Goal: Information Seeking & Learning: Learn about a topic

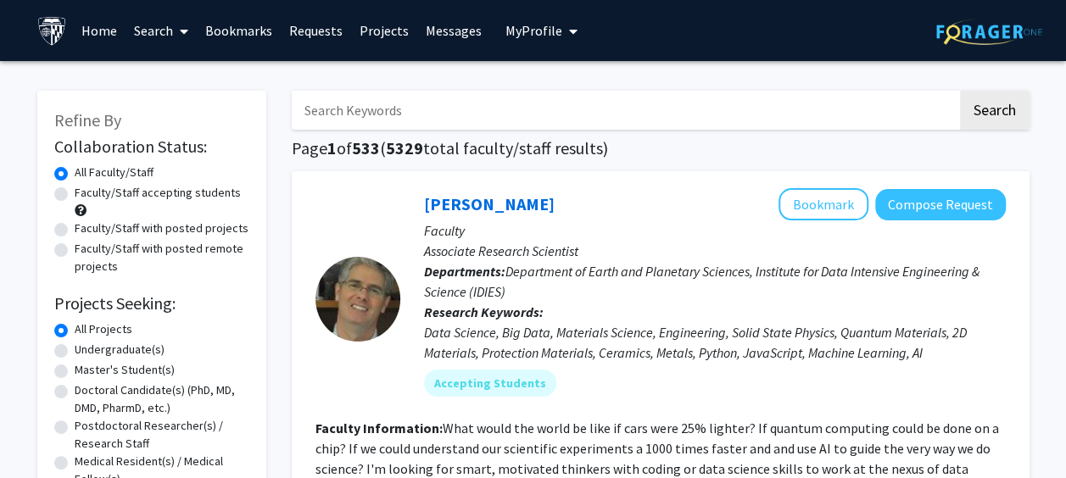
click at [482, 111] on input "Search Keywords" at bounding box center [624, 110] width 665 height 39
type input "[MEDICAL_DATA]"
click at [960, 91] on button "Search" at bounding box center [995, 110] width 70 height 39
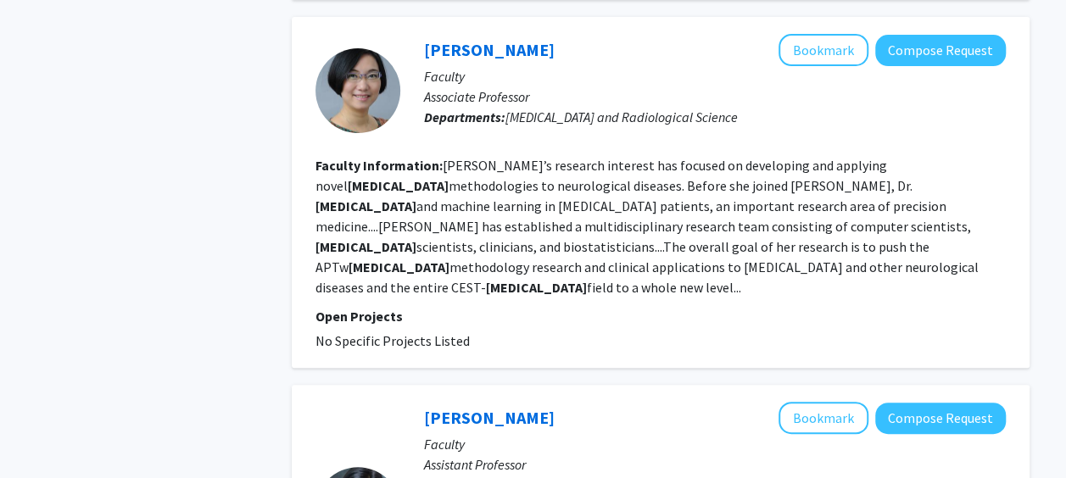
scroll to position [3473, 0]
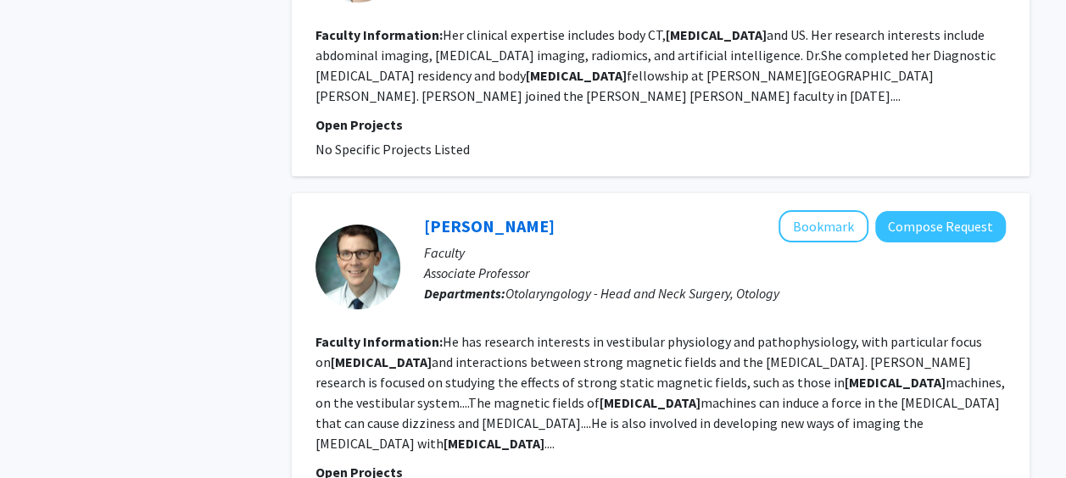
scroll to position [3185, 0]
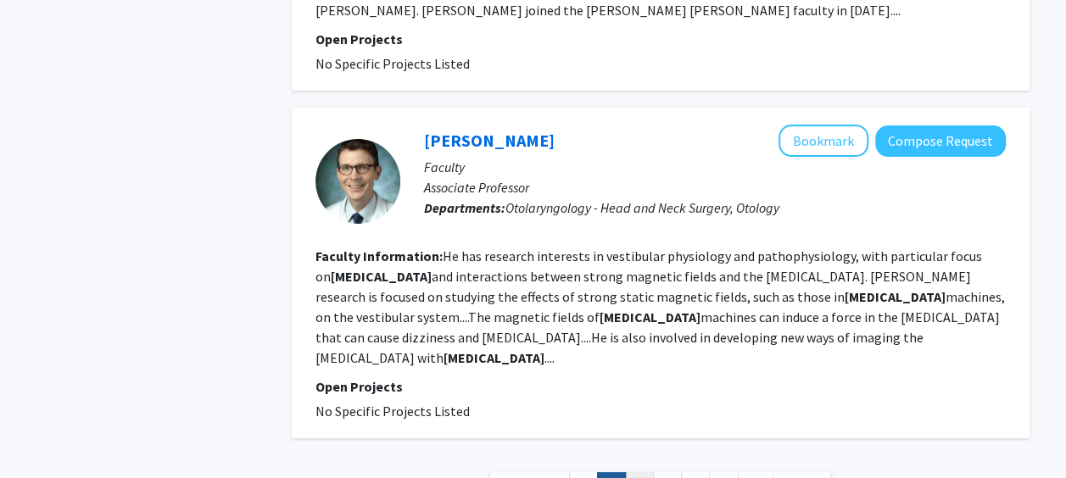
click at [633, 472] on link "3" at bounding box center [639, 487] width 29 height 30
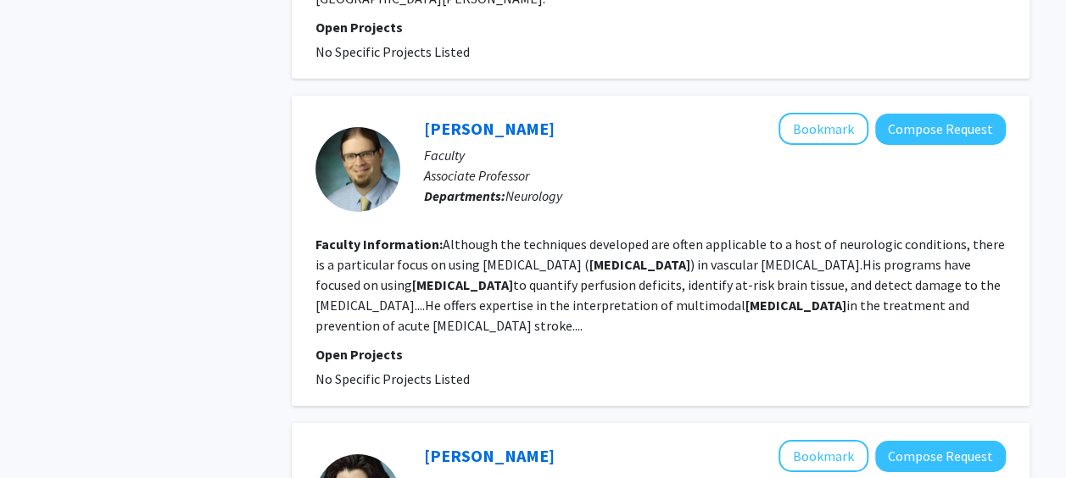
scroll to position [2946, 0]
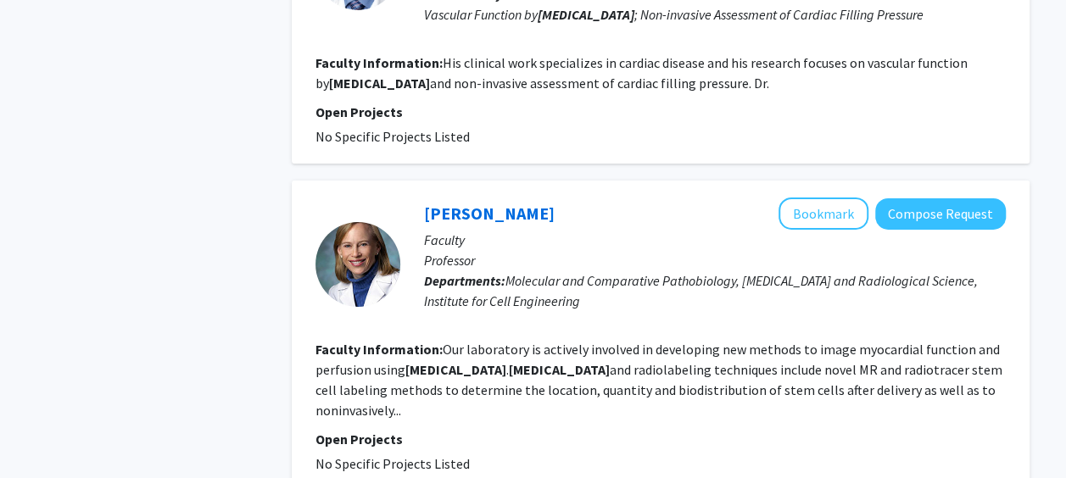
scroll to position [2796, 0]
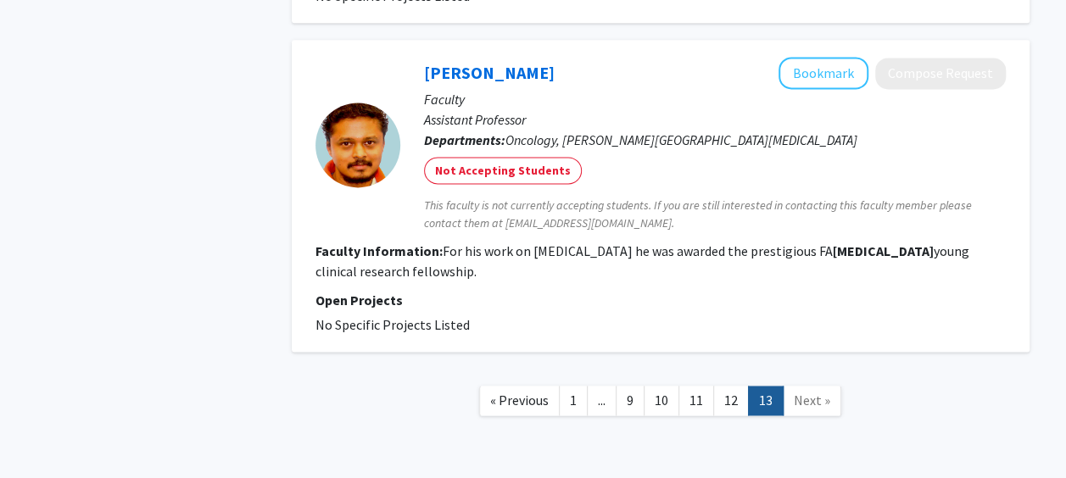
scroll to position [1144, 0]
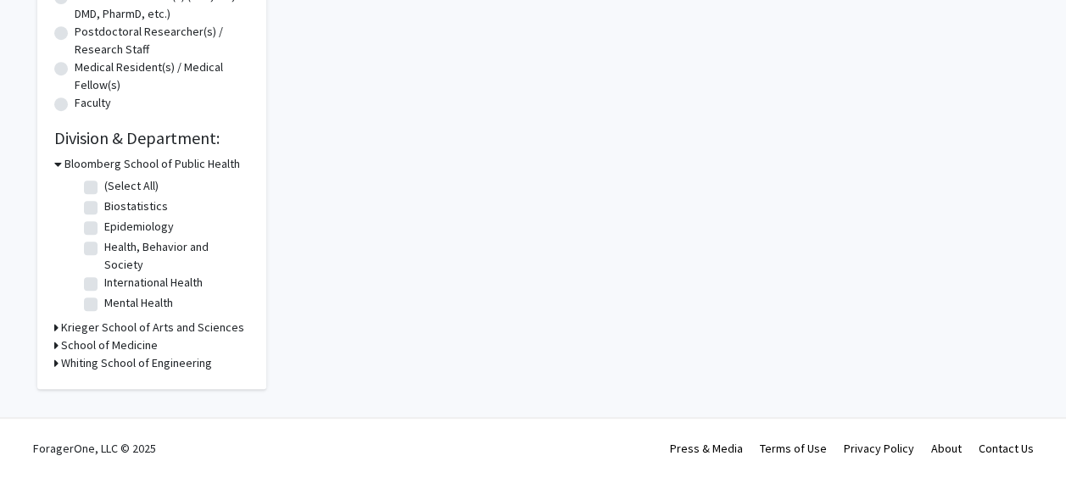
scroll to position [3170, 0]
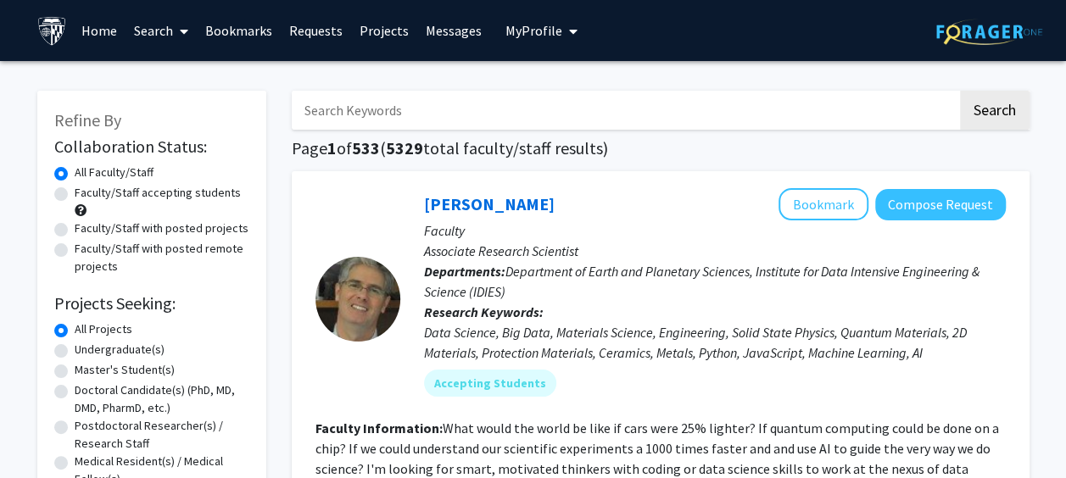
click at [433, 105] on input "Search Keywords" at bounding box center [624, 110] width 665 height 39
type input "medical devices and imaging"
click at [1000, 120] on button "Search" at bounding box center [995, 110] width 70 height 39
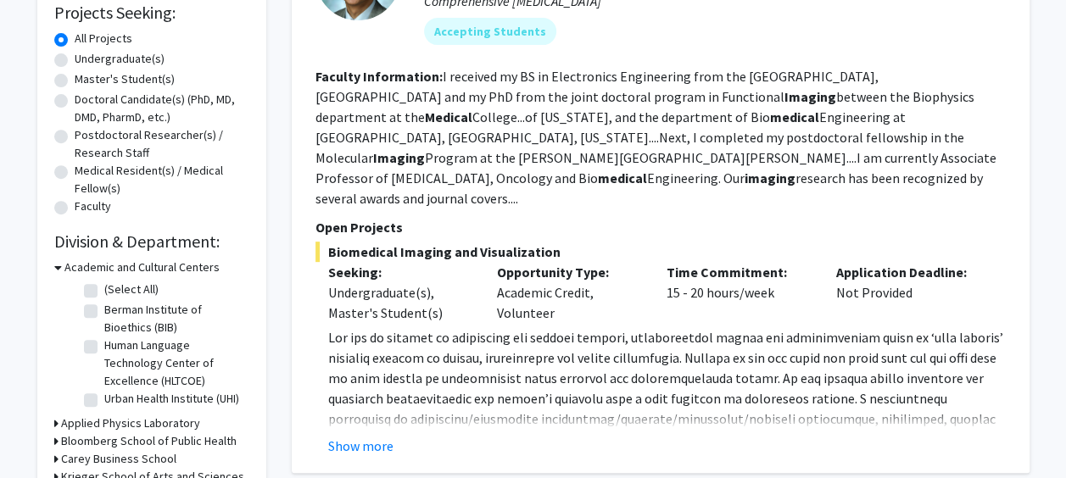
scroll to position [299, 0]
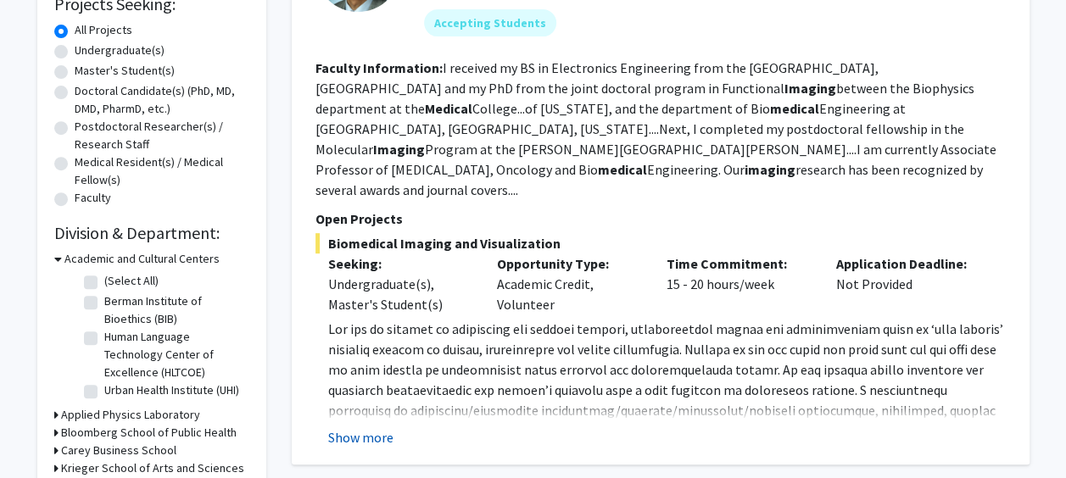
click at [361, 427] on button "Show more" at bounding box center [360, 437] width 65 height 20
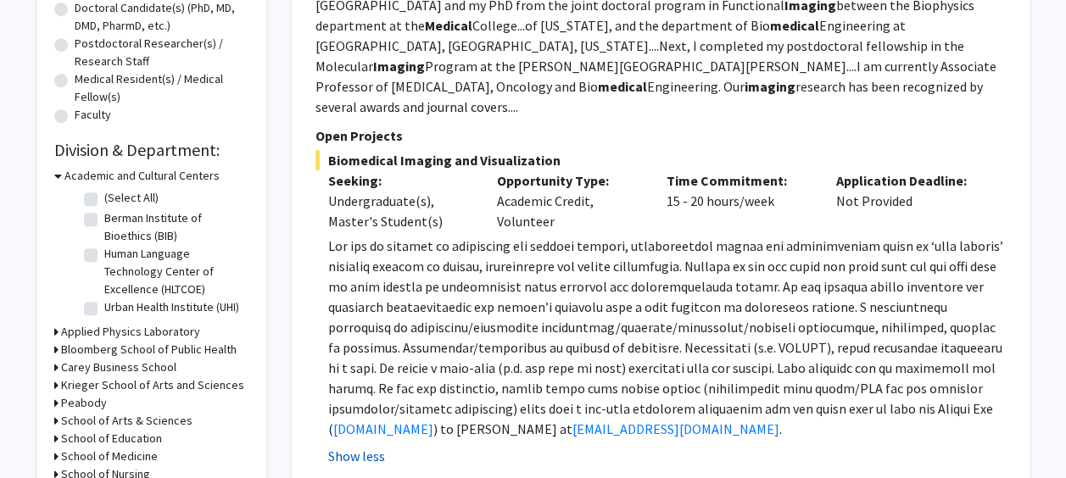
scroll to position [386, 0]
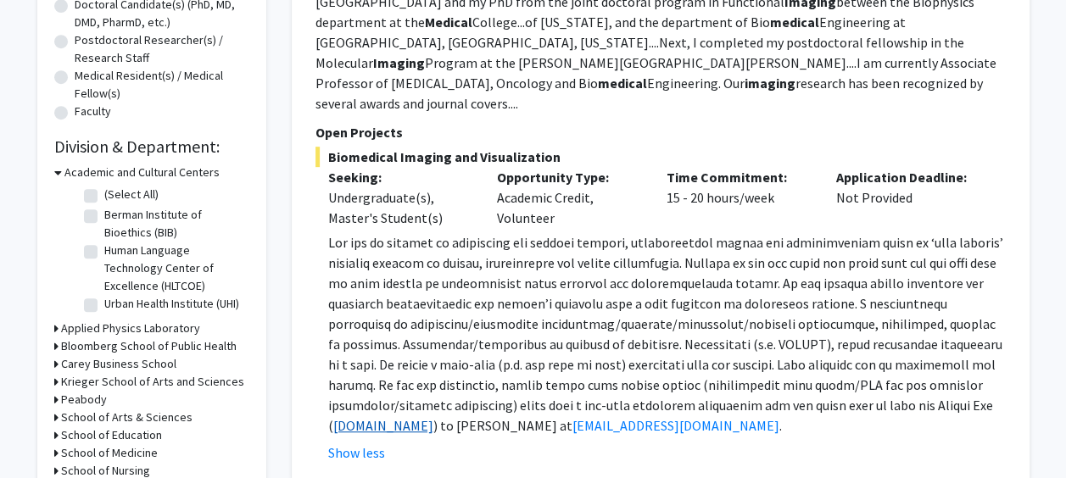
click at [373, 417] on link "www.pathaklab.org" at bounding box center [383, 425] width 100 height 17
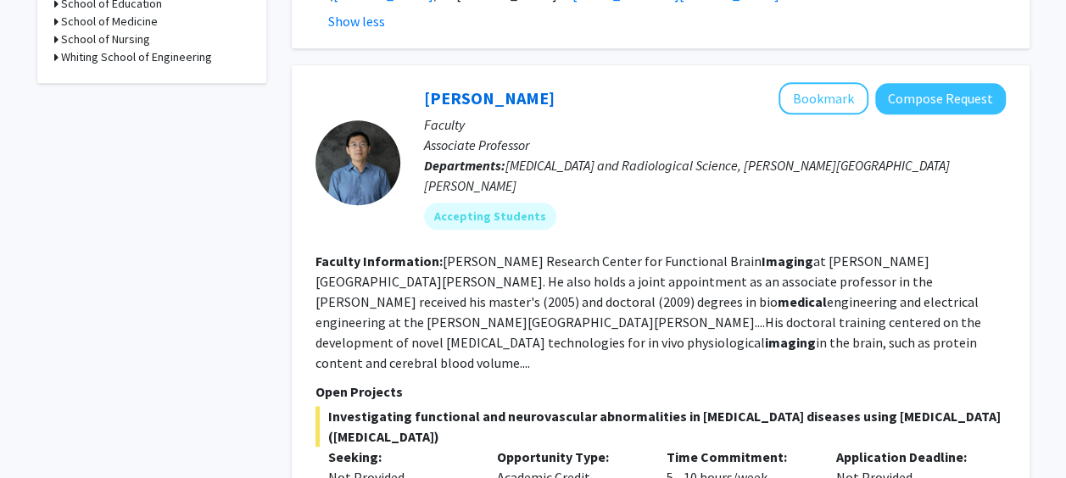
scroll to position [823, 0]
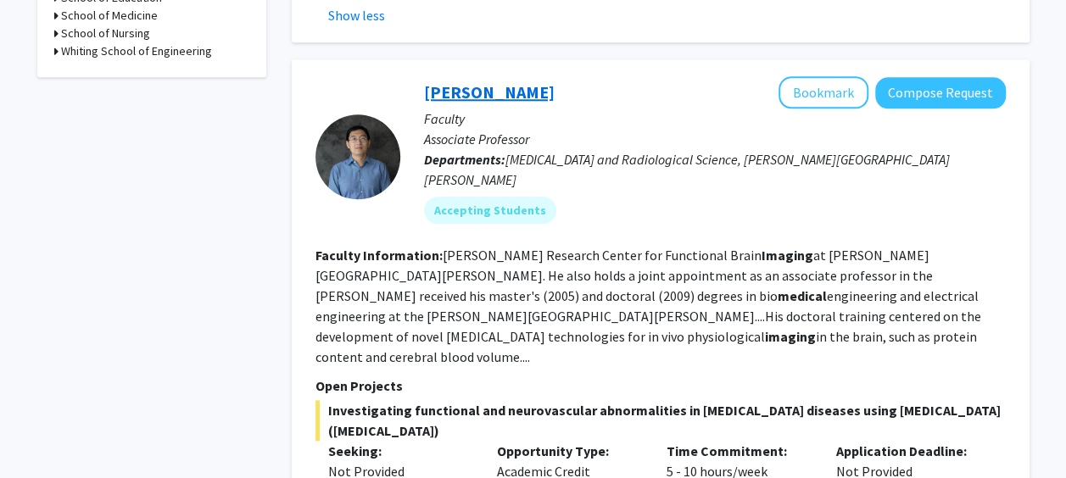
click at [442, 81] on link "[PERSON_NAME]" at bounding box center [489, 91] width 131 height 21
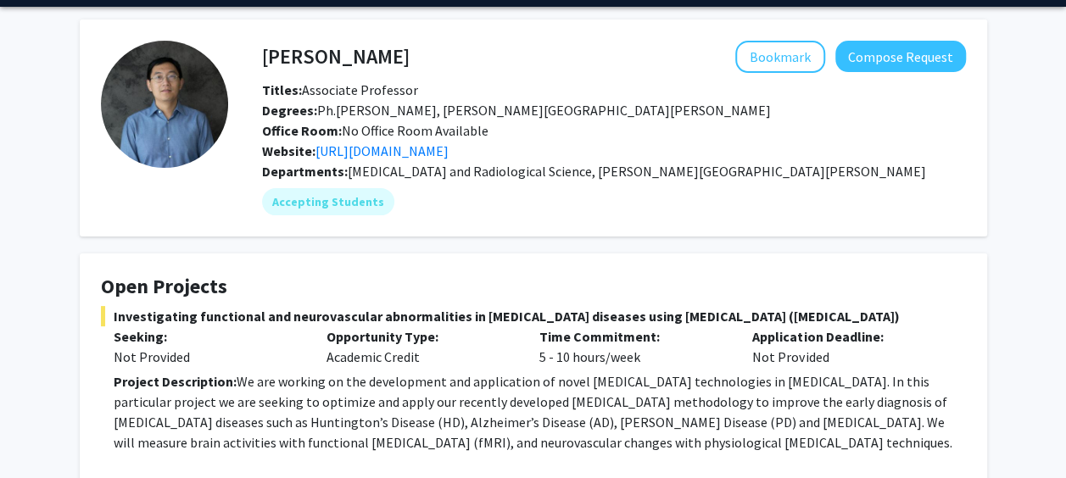
scroll to position [58, 0]
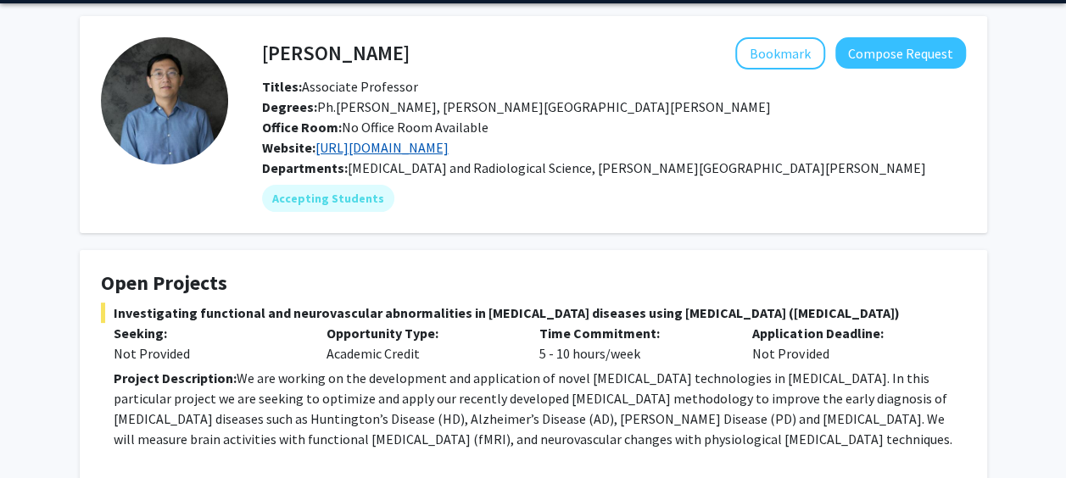
click at [448, 144] on link "https://www.hopkinsmedicine.org/research/labs/jun-hua-lab" at bounding box center [381, 147] width 133 height 17
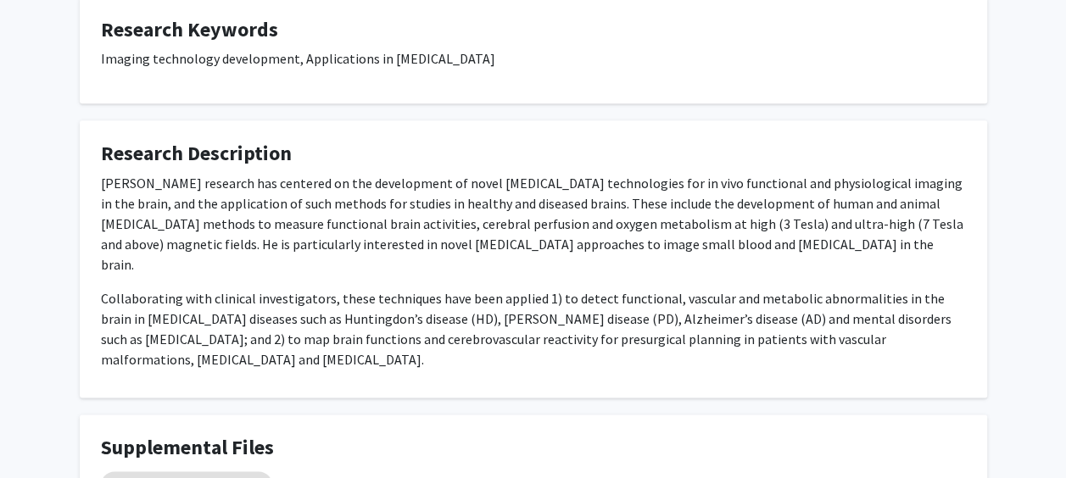
scroll to position [1024, 0]
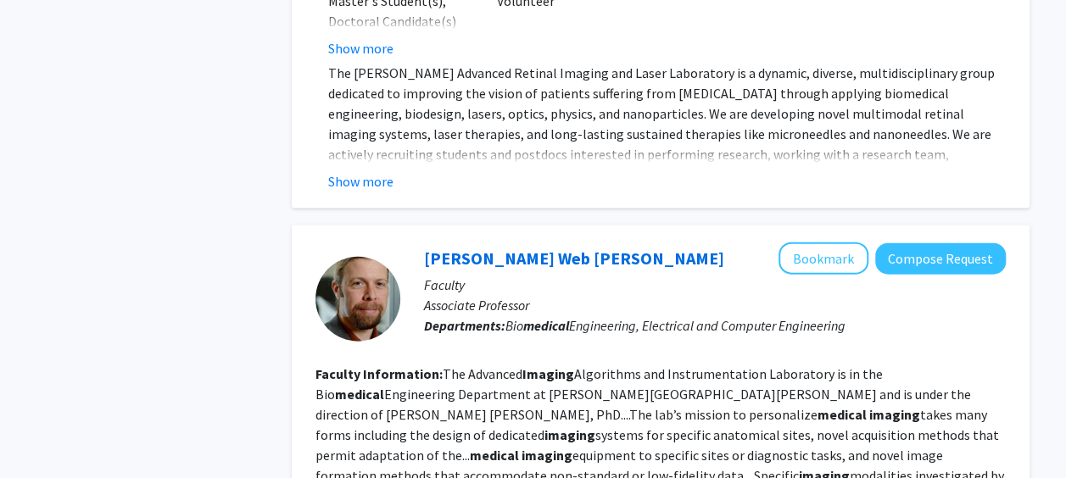
scroll to position [1782, 0]
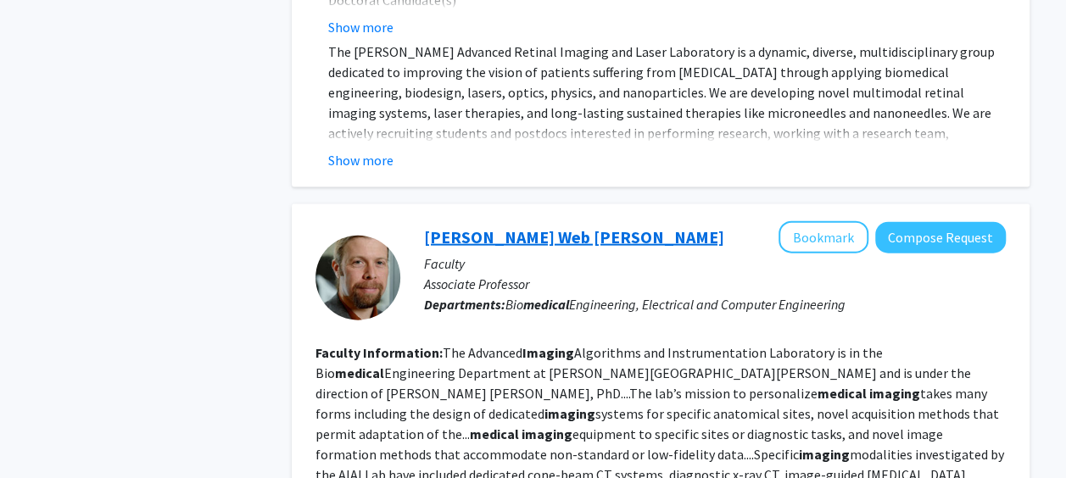
click at [453, 226] on link "J. Web Stayman" at bounding box center [574, 236] width 300 height 21
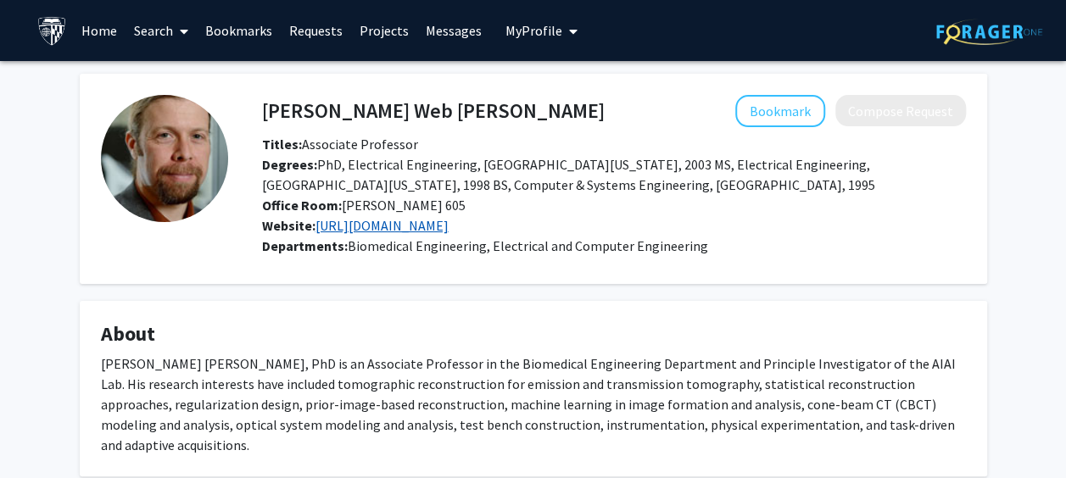
click at [386, 226] on link "http://aiai.jhu.edu/" at bounding box center [381, 225] width 133 height 17
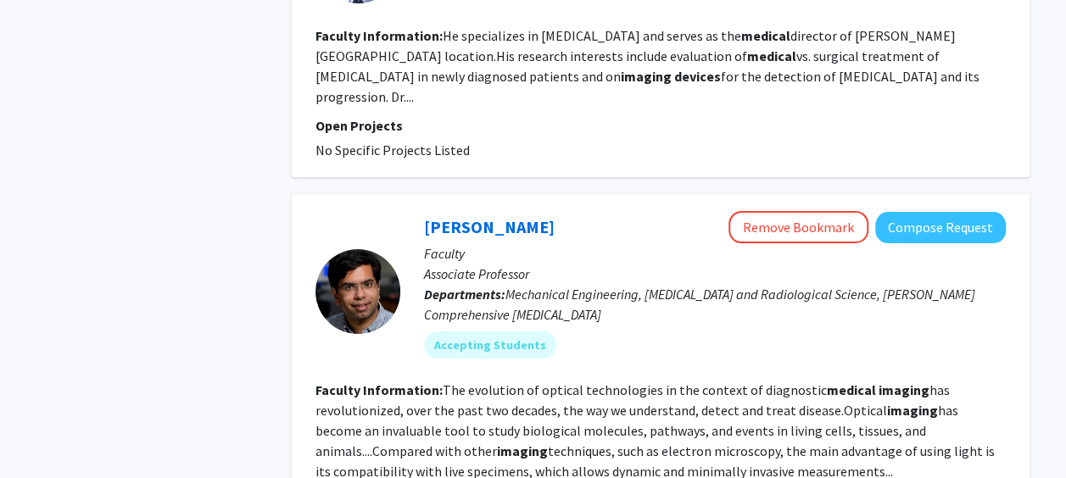
scroll to position [3224, 0]
click at [454, 215] on link "[PERSON_NAME]" at bounding box center [489, 225] width 131 height 21
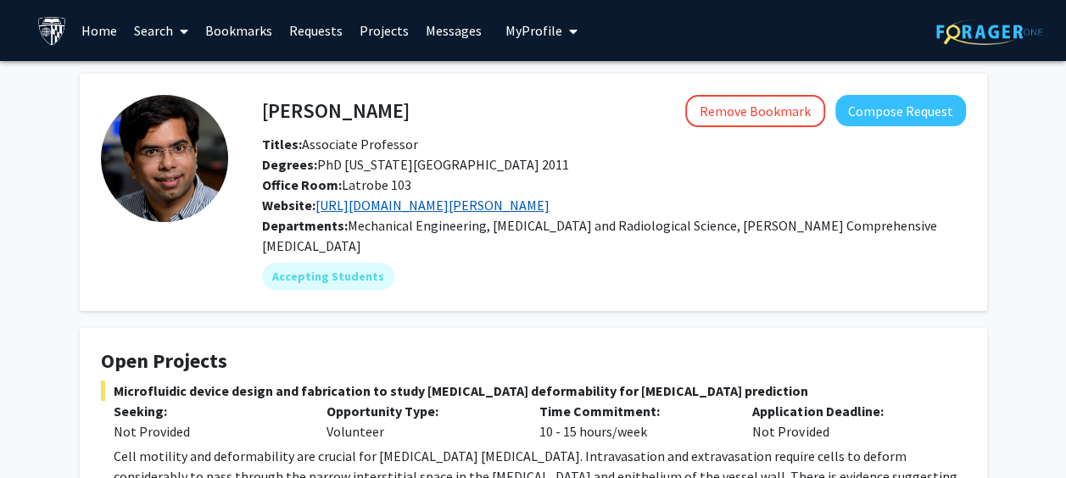
click at [415, 212] on link "https://engineering.jhu.edu/barman/" at bounding box center [432, 205] width 234 height 17
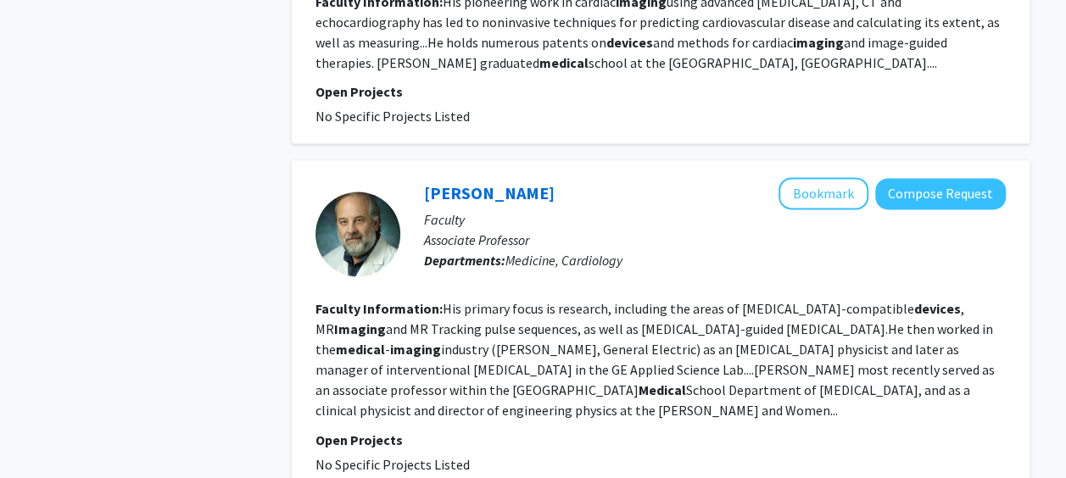
scroll to position [4401, 0]
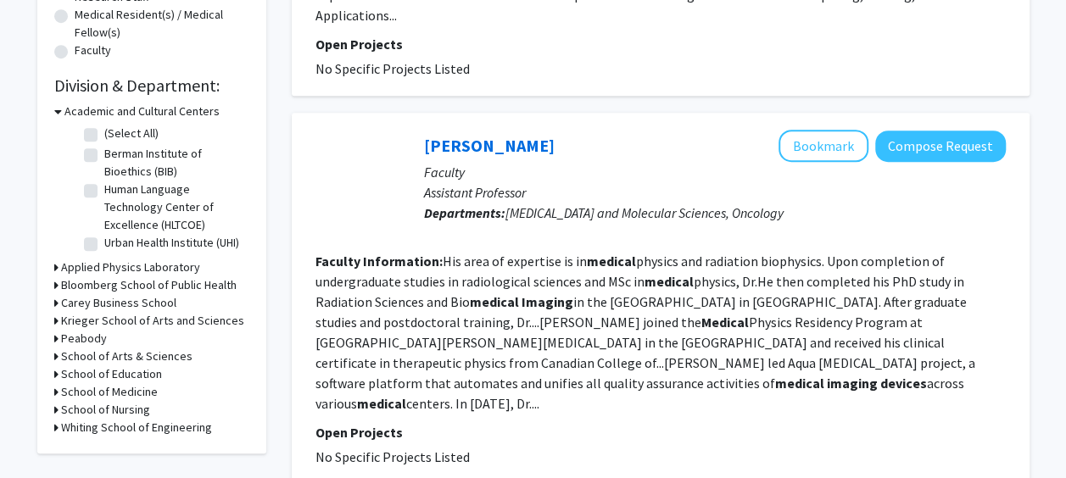
scroll to position [448, 0]
